Goal: Transaction & Acquisition: Book appointment/travel/reservation

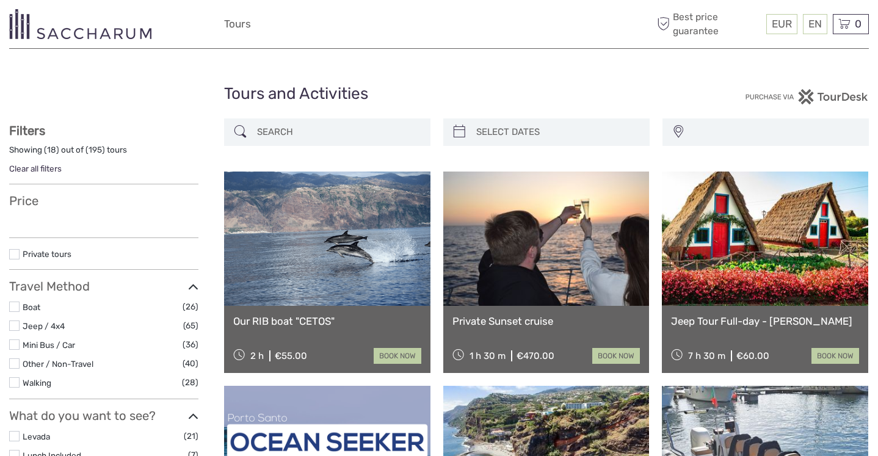
select select
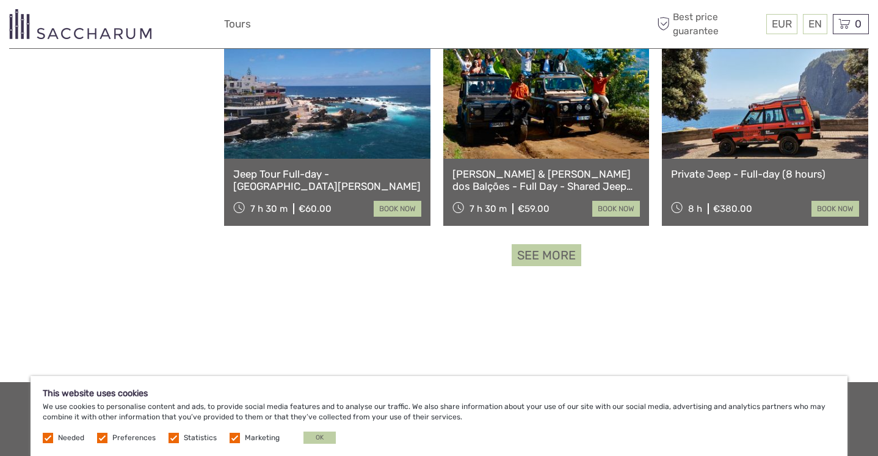
scroll to position [1131, 0]
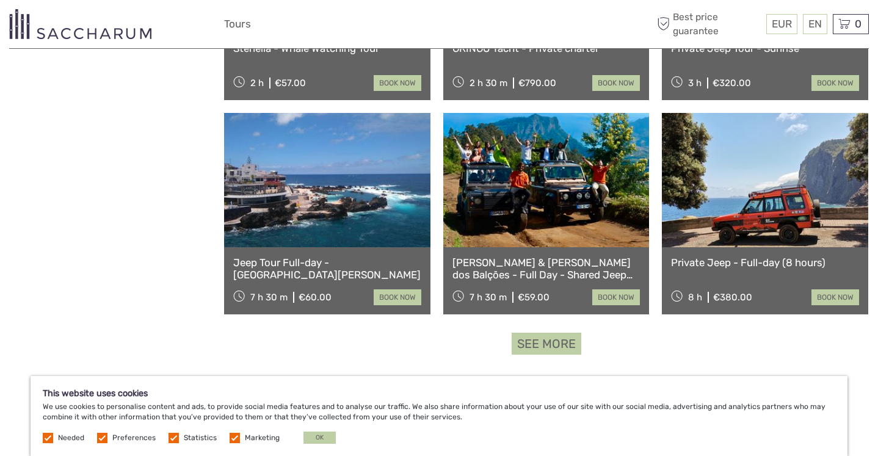
click at [837, 300] on link "book now" at bounding box center [836, 298] width 48 height 16
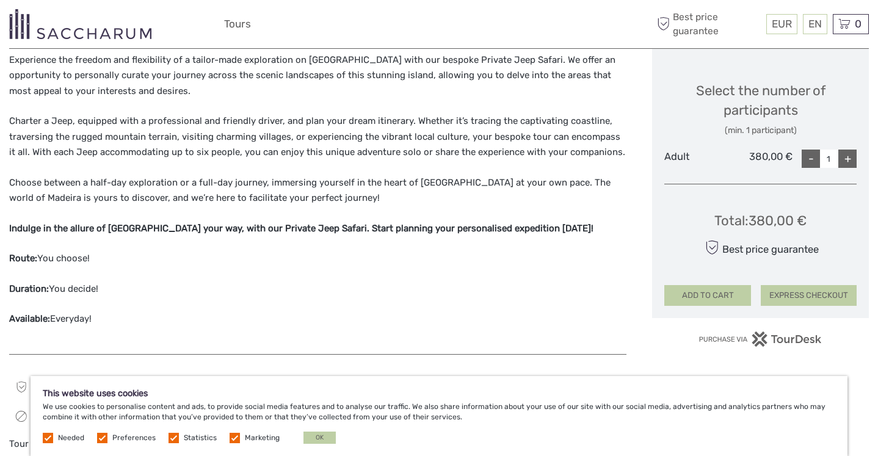
scroll to position [498, 0]
click at [848, 157] on div "+" at bounding box center [848, 159] width 18 height 18
type input "2"
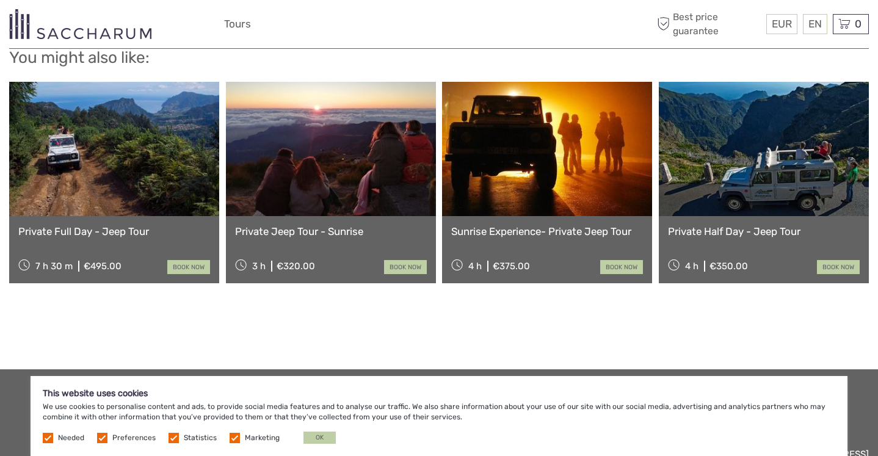
scroll to position [1051, 0]
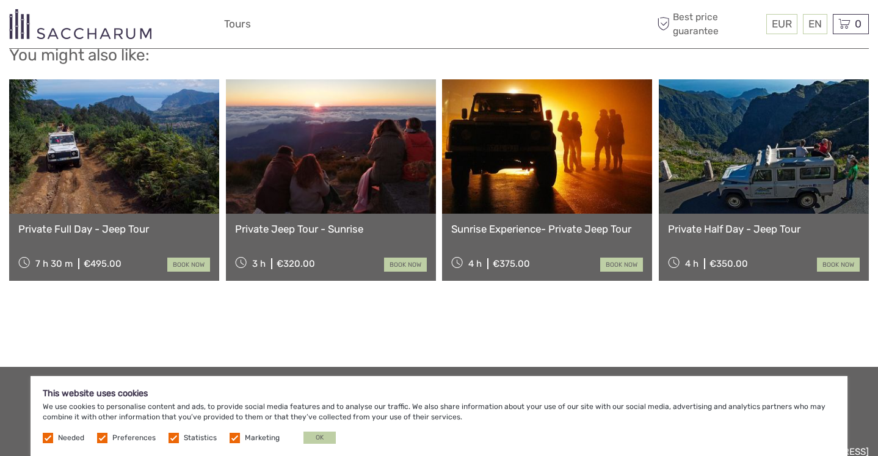
click at [759, 191] on link at bounding box center [764, 146] width 210 height 134
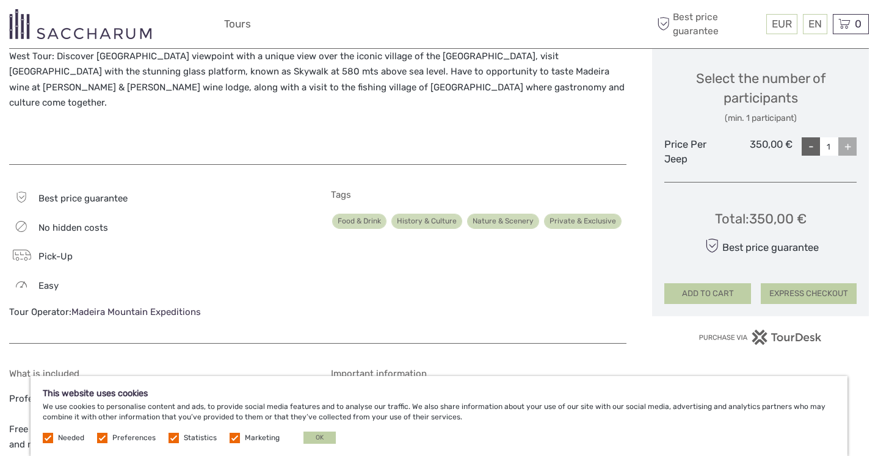
scroll to position [564, 0]
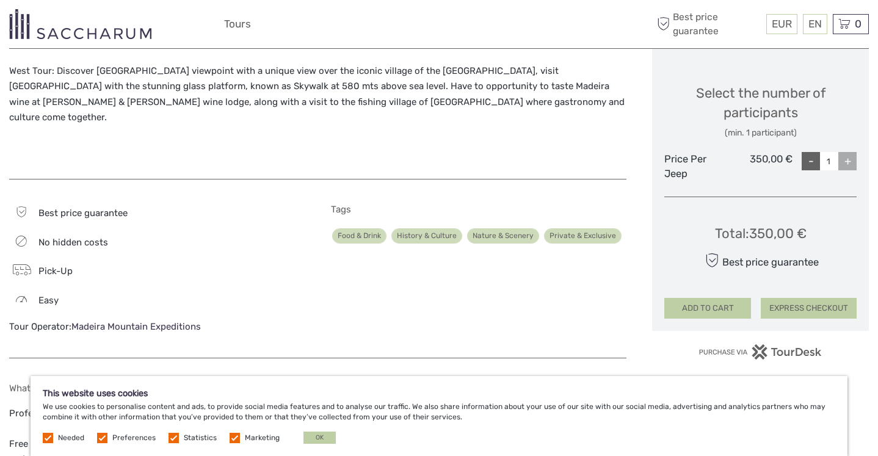
click at [847, 161] on div "+" at bounding box center [848, 161] width 18 height 18
click at [846, 161] on div "+" at bounding box center [848, 161] width 18 height 18
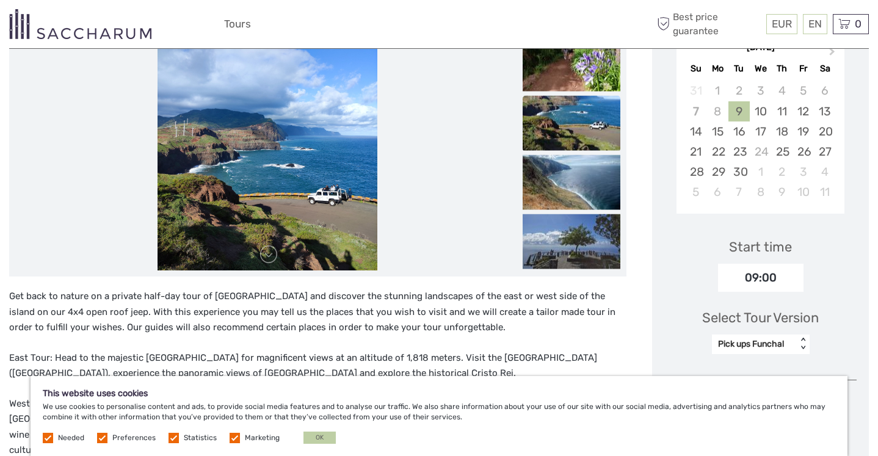
scroll to position [228, 0]
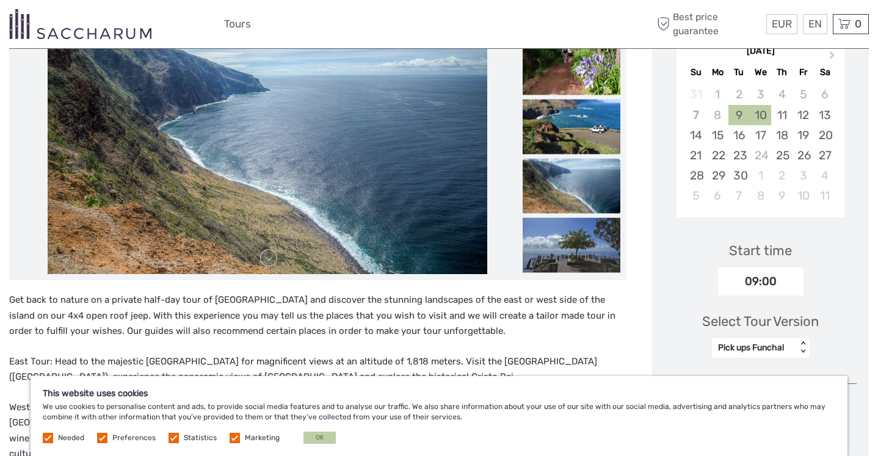
click at [763, 115] on div "10" at bounding box center [760, 115] width 21 height 20
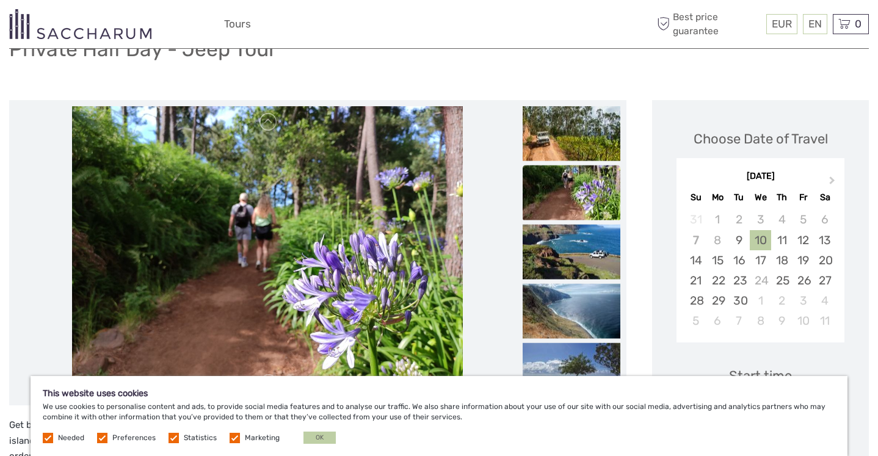
scroll to position [97, 0]
